Goal: Find specific page/section

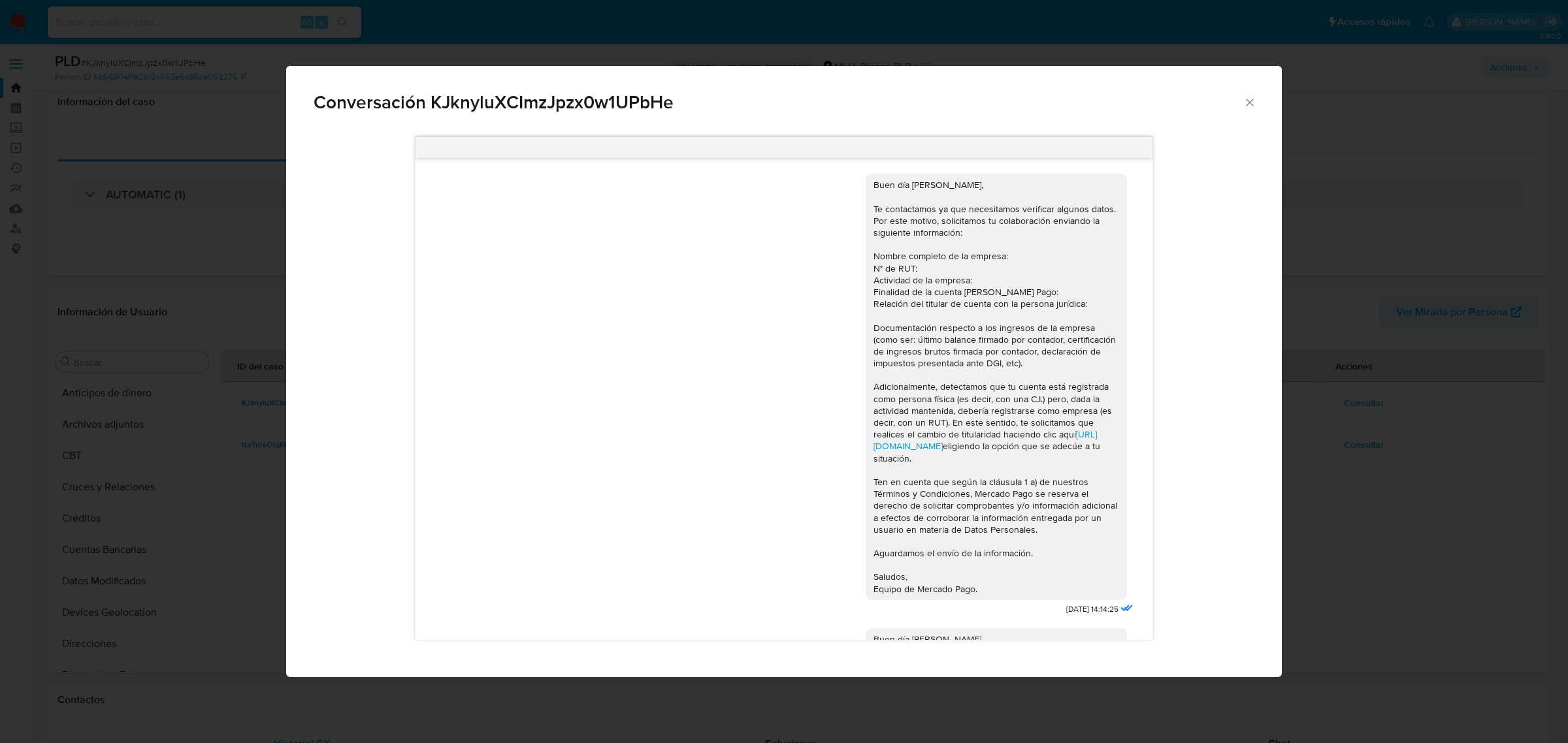
select select "10"
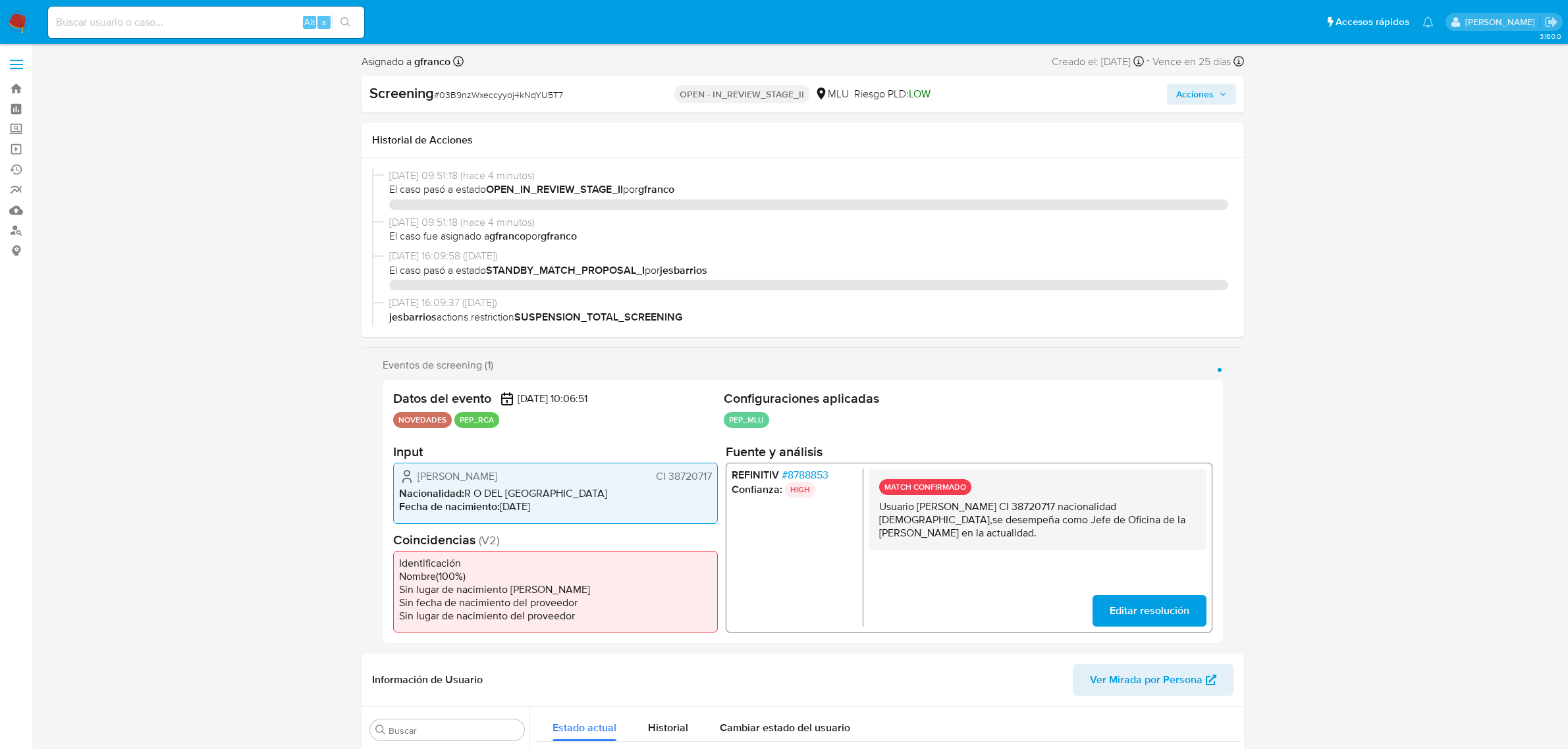
select select "10"
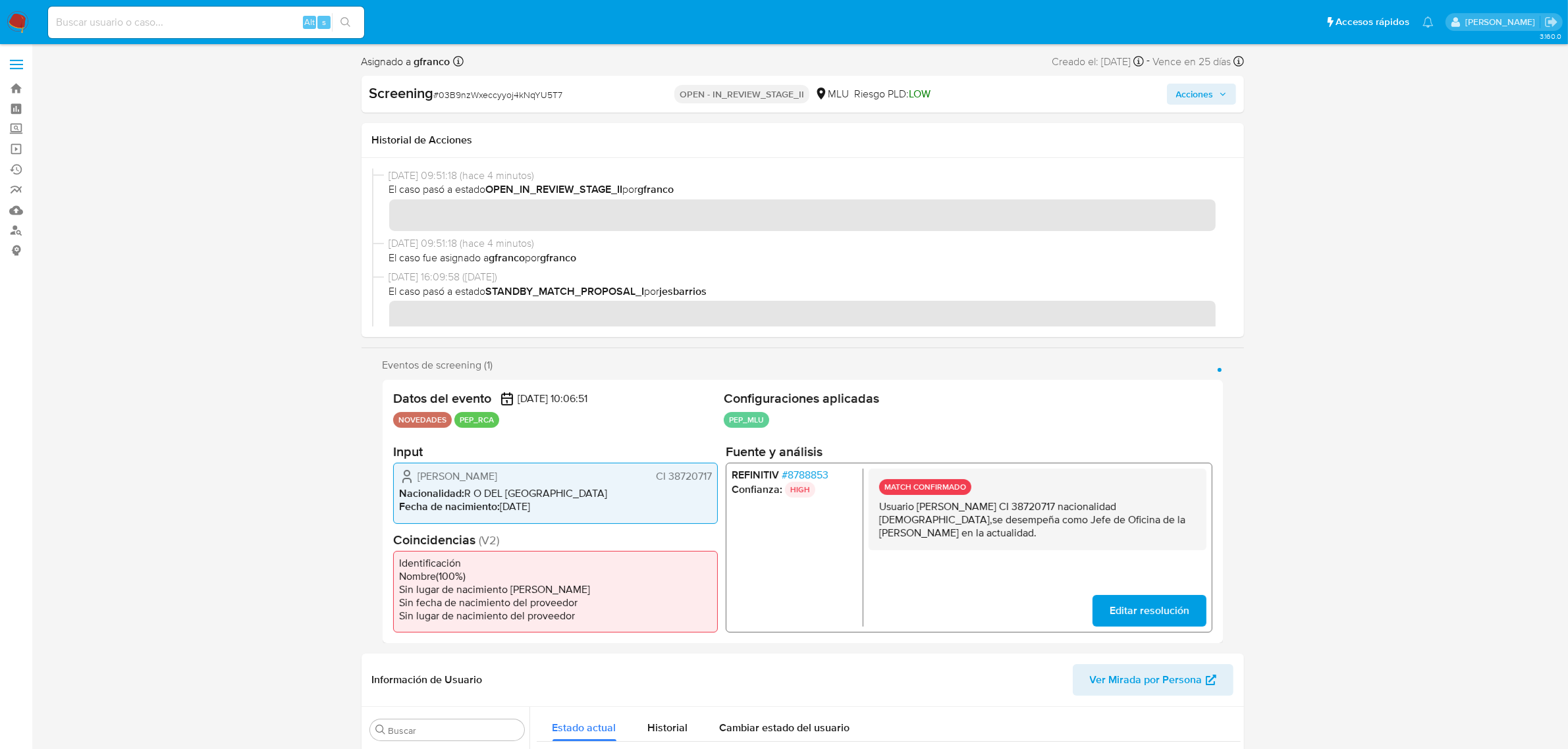
scroll to position [587, 0]
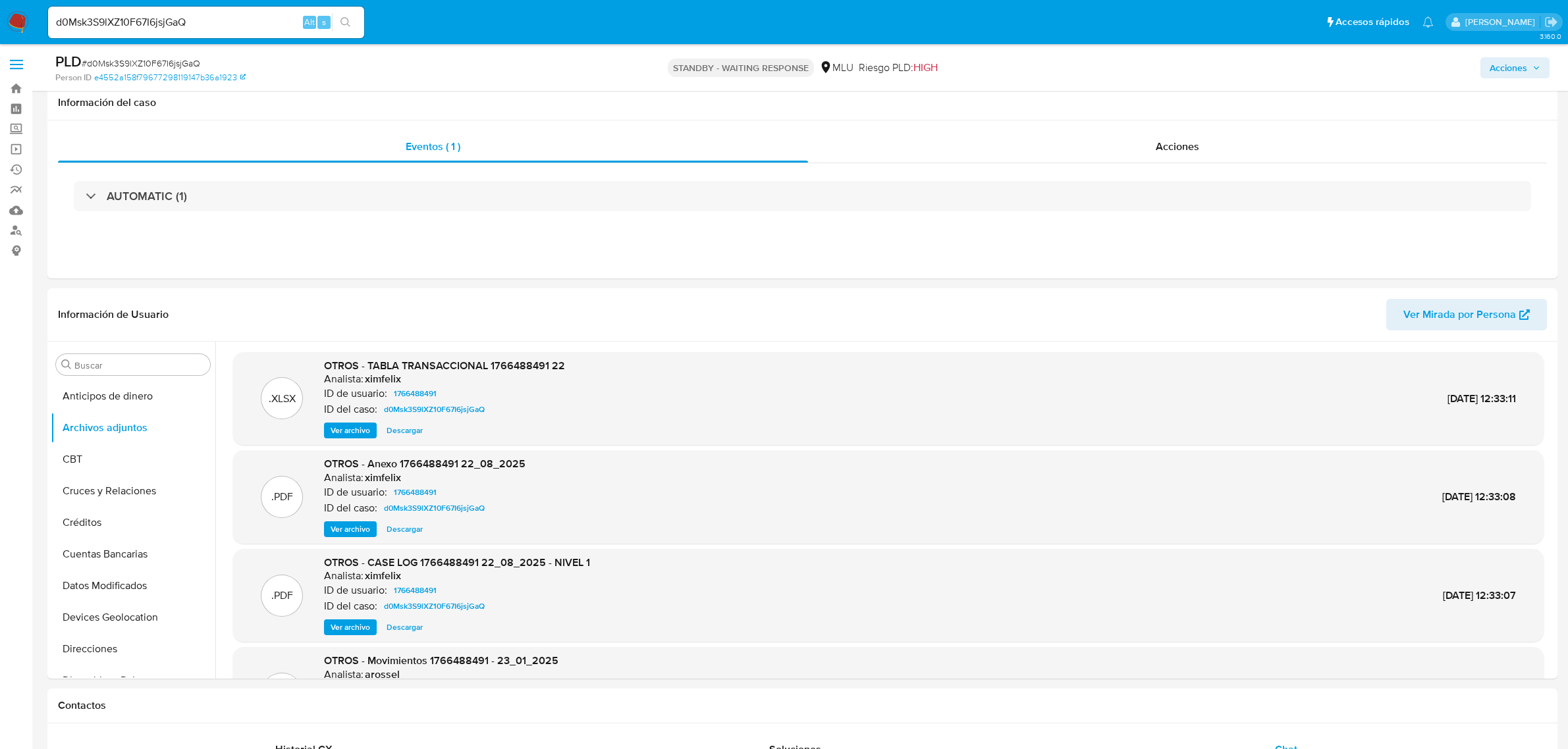
select select "10"
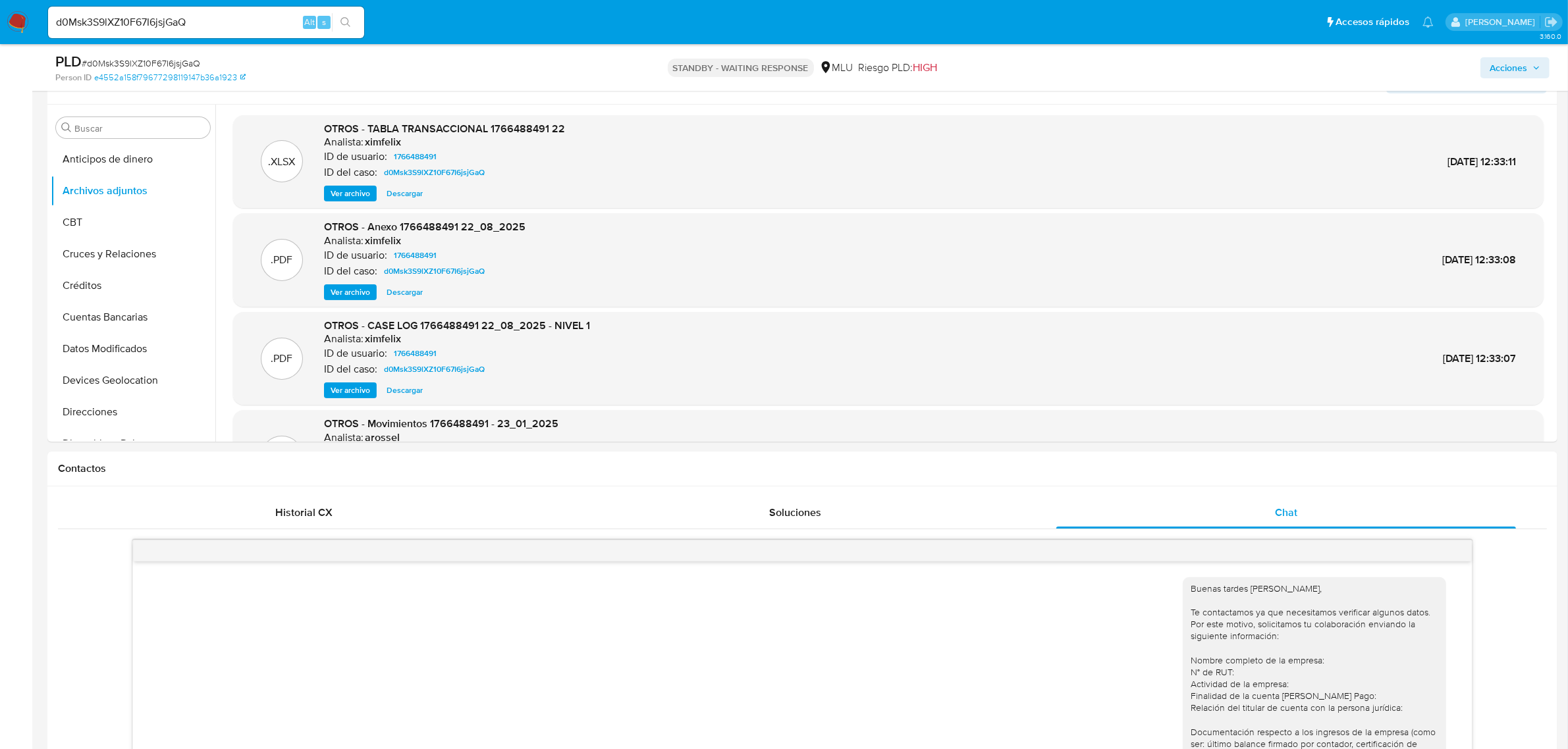
scroll to position [314, 0]
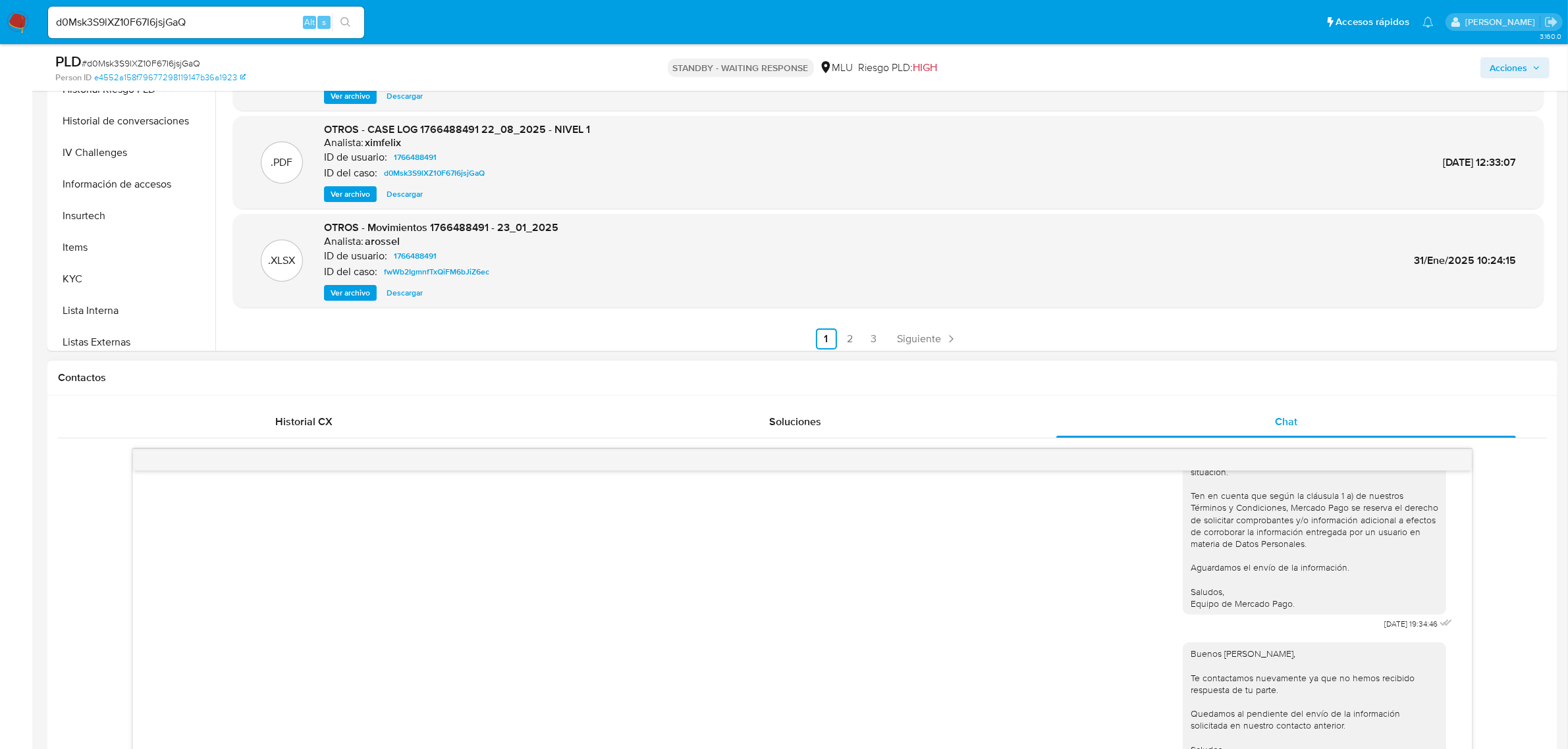
scroll to position [0, 0]
